Goal: Task Accomplishment & Management: Manage account settings

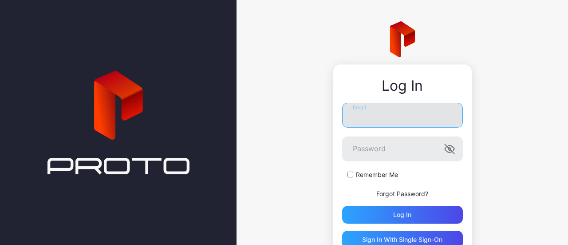
click at [394, 118] on input "Email" at bounding box center [402, 115] width 121 height 25
type input "**********"
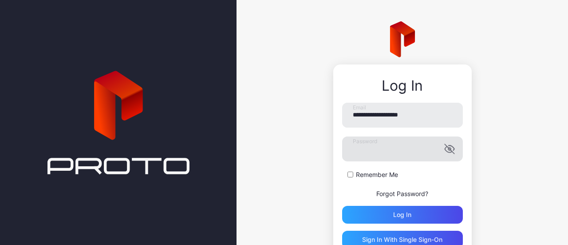
click at [444, 151] on icon "button" at bounding box center [449, 148] width 11 height 11
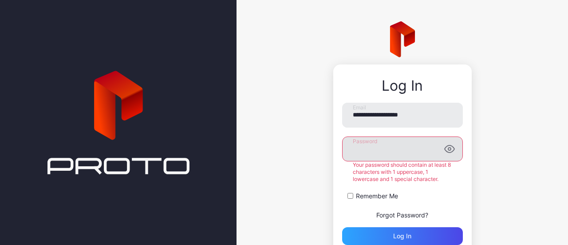
click at [344, 193] on form "**********" at bounding box center [402, 174] width 121 height 142
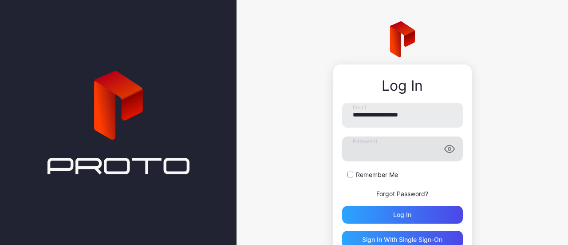
click at [346, 176] on div "Remember Me" at bounding box center [402, 174] width 121 height 9
click at [401, 211] on div "Log in" at bounding box center [402, 214] width 18 height 7
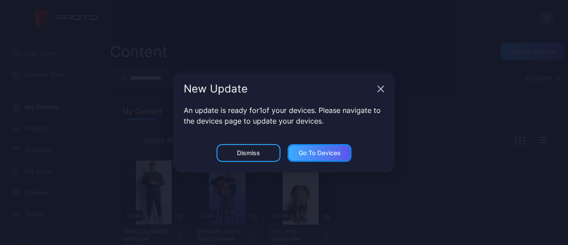
click at [316, 153] on div "Go to devices" at bounding box center [320, 152] width 42 height 7
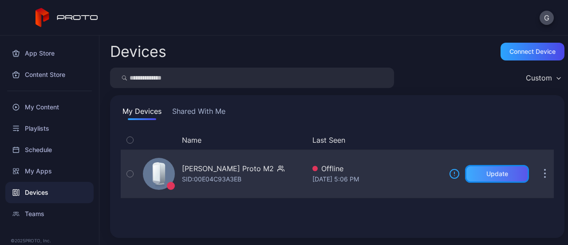
click at [494, 169] on div "Update" at bounding box center [497, 174] width 64 height 18
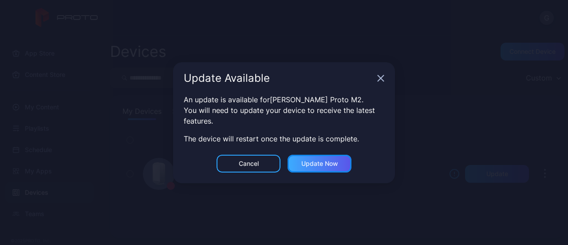
click at [321, 166] on div "Update now" at bounding box center [320, 163] width 37 height 7
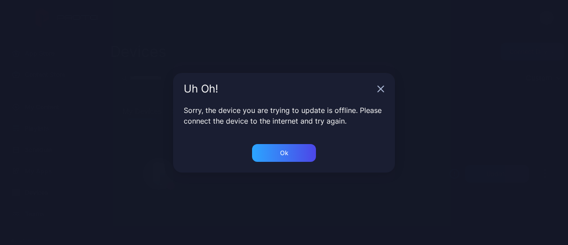
click at [379, 87] on icon "button" at bounding box center [381, 89] width 6 height 6
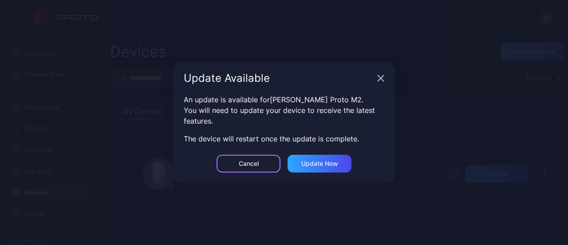
click at [254, 170] on div "Cancel" at bounding box center [249, 164] width 64 height 18
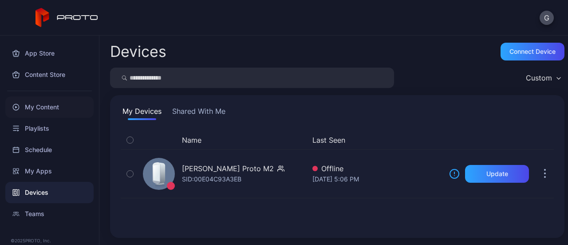
click at [55, 106] on div "My Content" at bounding box center [49, 106] width 88 height 21
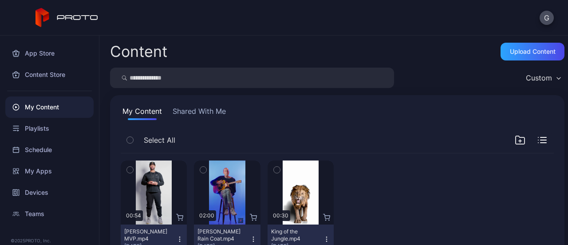
click at [206, 110] on button "Shared With Me" at bounding box center [199, 113] width 57 height 14
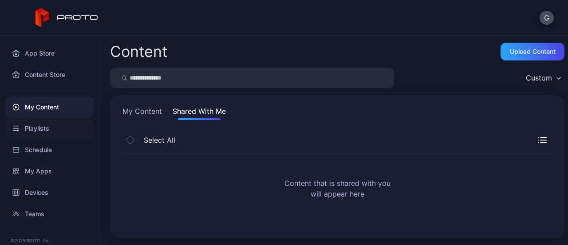
click at [34, 126] on div "Playlists" at bounding box center [49, 128] width 88 height 21
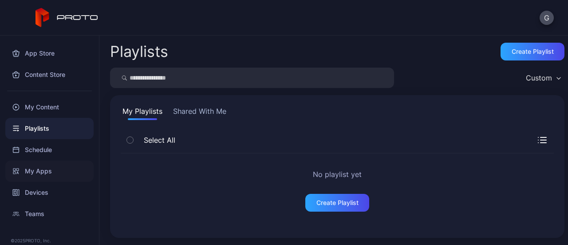
click at [36, 169] on div "My Apps" at bounding box center [49, 170] width 88 height 21
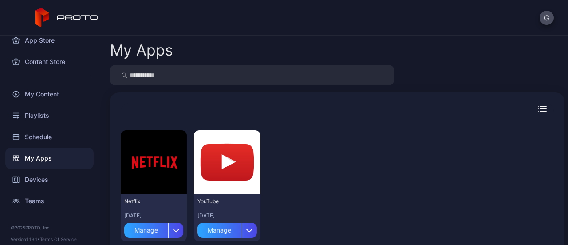
scroll to position [20, 0]
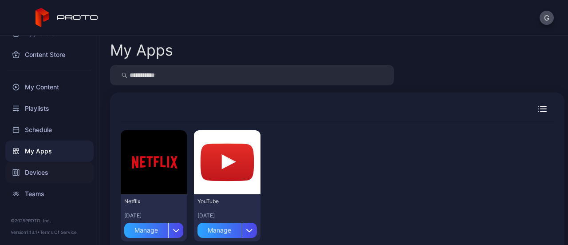
click at [38, 171] on div "Devices" at bounding box center [49, 172] width 88 height 21
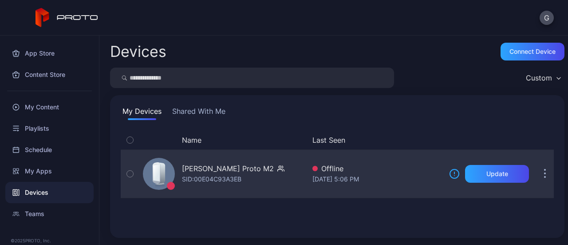
click at [239, 169] on div "Geoff Jacobi's Proto M2" at bounding box center [228, 168] width 92 height 11
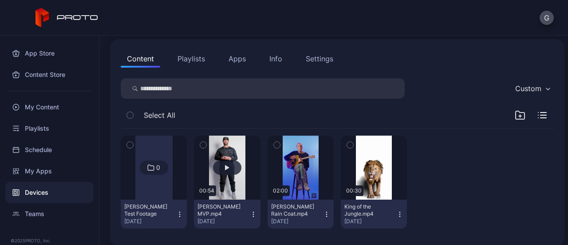
scroll to position [95, 0]
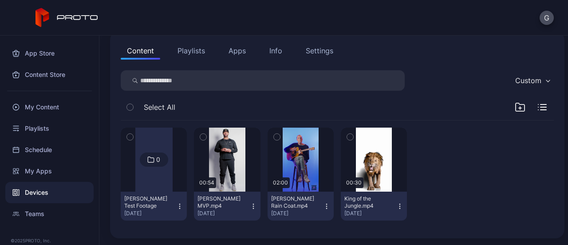
click at [152, 198] on div "Will Morris Test Footage" at bounding box center [148, 202] width 49 height 14
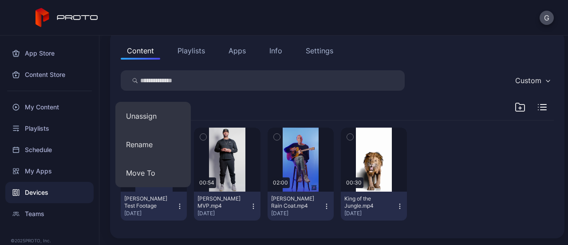
click at [152, 197] on div "Will Morris Test Footage" at bounding box center [148, 202] width 49 height 14
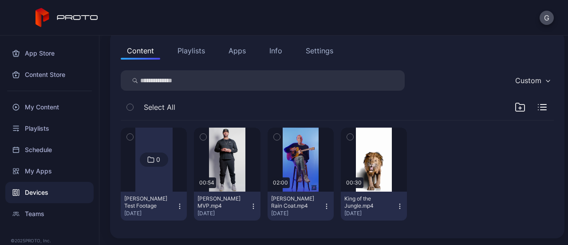
click at [152, 197] on div "Will Morris Test Footage" at bounding box center [148, 202] width 49 height 14
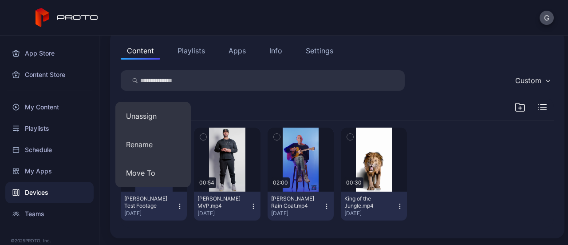
click at [152, 197] on div "Will Morris Test Footage" at bounding box center [148, 202] width 49 height 14
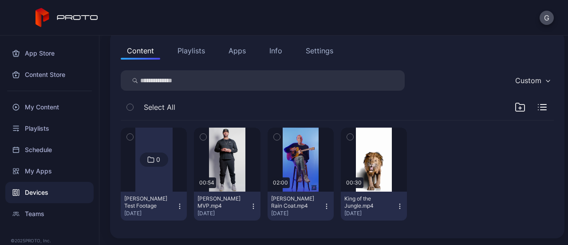
click at [148, 157] on icon at bounding box center [150, 159] width 7 height 11
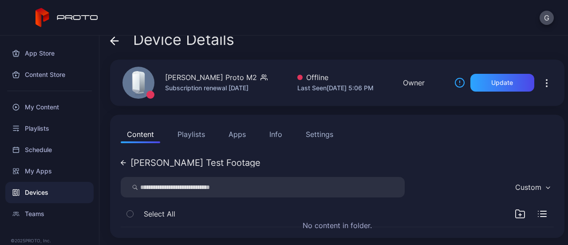
scroll to position [11, 0]
click at [123, 161] on icon at bounding box center [123, 162] width 5 height 5
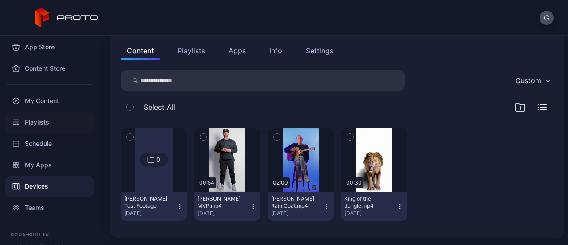
scroll to position [0, 0]
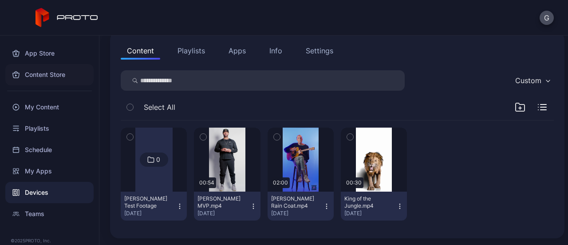
click at [39, 75] on div "Content Store" at bounding box center [49, 74] width 88 height 21
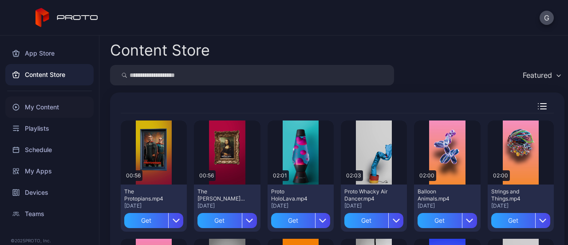
click at [50, 104] on div "My Content" at bounding box center [49, 106] width 88 height 21
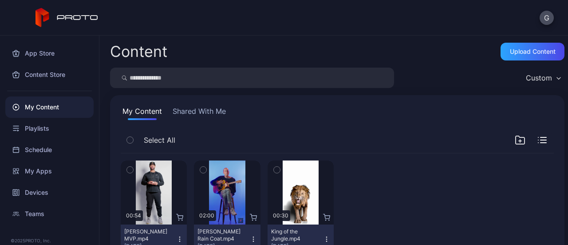
scroll to position [20, 0]
